Goal: Task Accomplishment & Management: Manage account settings

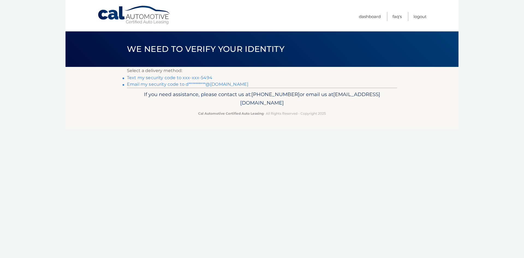
click at [189, 76] on link "Text my security code to xxx-xxx-5494" at bounding box center [169, 77] width 85 height 5
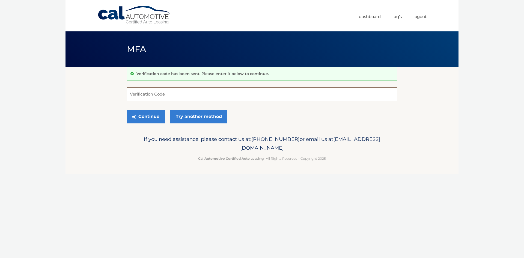
click at [178, 94] on input "Verification Code" at bounding box center [262, 94] width 270 height 14
type input "892885"
click at [149, 114] on button "Continue" at bounding box center [146, 117] width 38 height 14
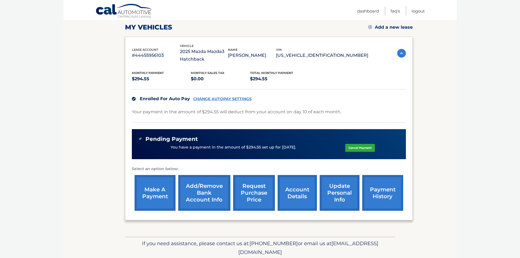
scroll to position [91, 0]
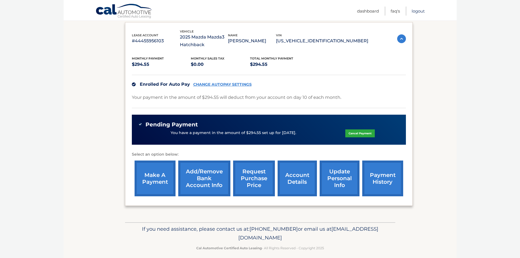
click at [422, 11] on link "Logout" at bounding box center [418, 11] width 13 height 9
